Goal: Task Accomplishment & Management: Use online tool/utility

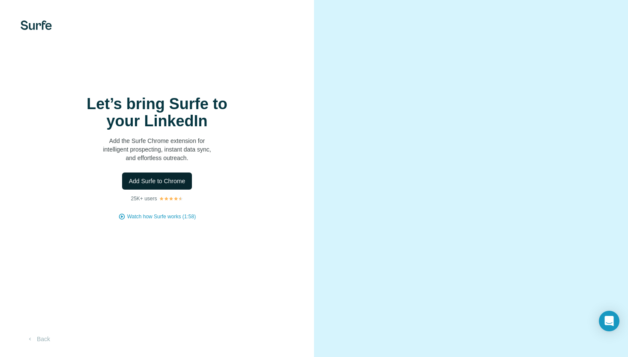
click at [181, 184] on span "Add Surfe to Chrome" at bounding box center [157, 181] width 57 height 9
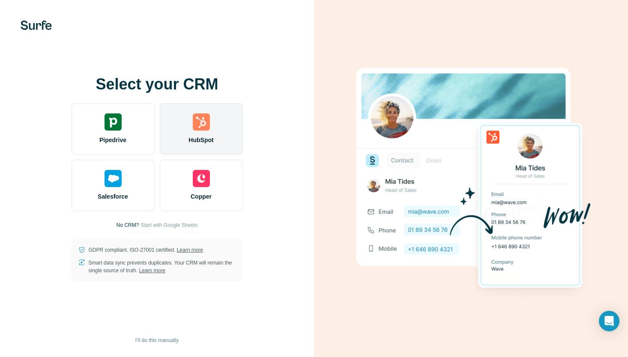
click at [204, 129] on img at bounding box center [201, 121] width 17 height 17
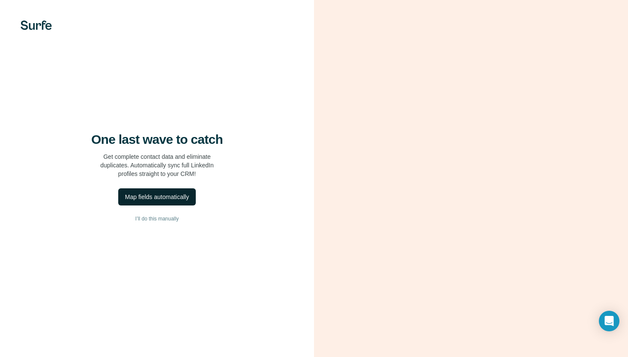
click at [168, 200] on div "Map fields automatically" at bounding box center [157, 197] width 64 height 9
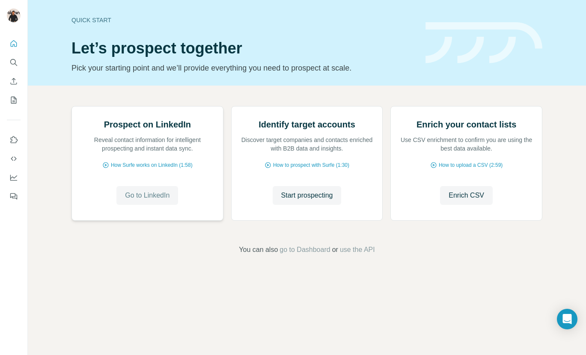
click at [147, 201] on span "Go to LinkedIn" at bounding box center [147, 196] width 45 height 10
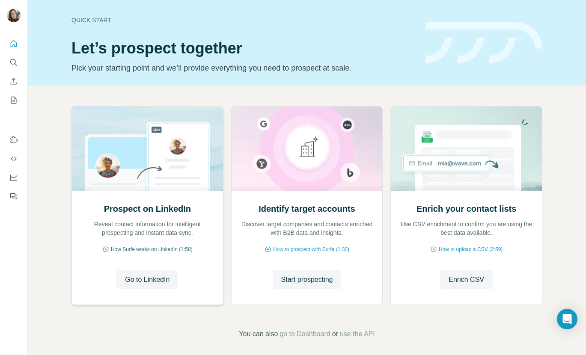
click at [158, 247] on span "How Surfe works on LinkedIn (1:58)" at bounding box center [152, 250] width 82 height 8
click at [161, 280] on span "Go to LinkedIn" at bounding box center [147, 280] width 45 height 10
click at [150, 279] on span "Go to LinkedIn" at bounding box center [147, 280] width 45 height 10
